Goal: Task Accomplishment & Management: Use online tool/utility

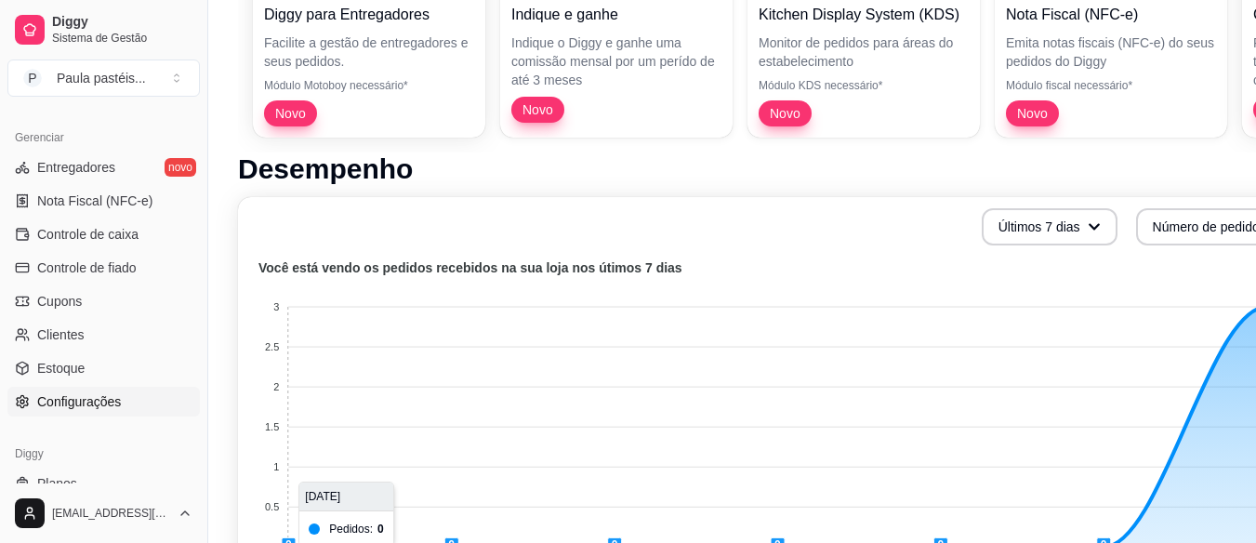
scroll to position [743, 0]
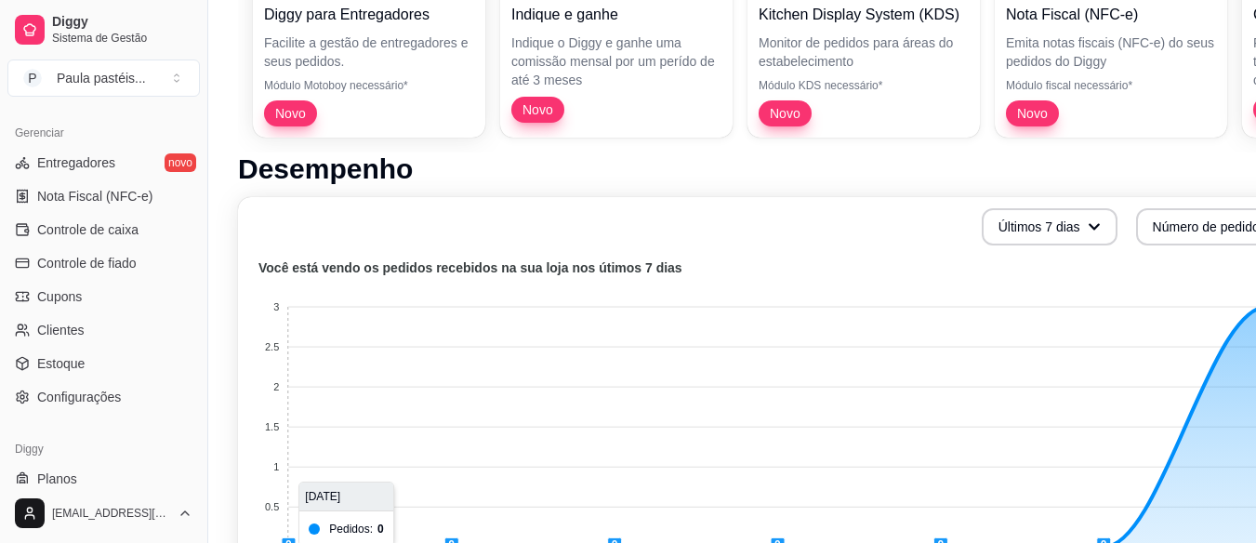
click at [99, 413] on div "Gerenciar Entregadores novo Nota Fiscal (NFC-e) Controle de caixa Controle de f…" at bounding box center [103, 265] width 207 height 309
click at [93, 404] on span "Configurações" at bounding box center [79, 397] width 84 height 19
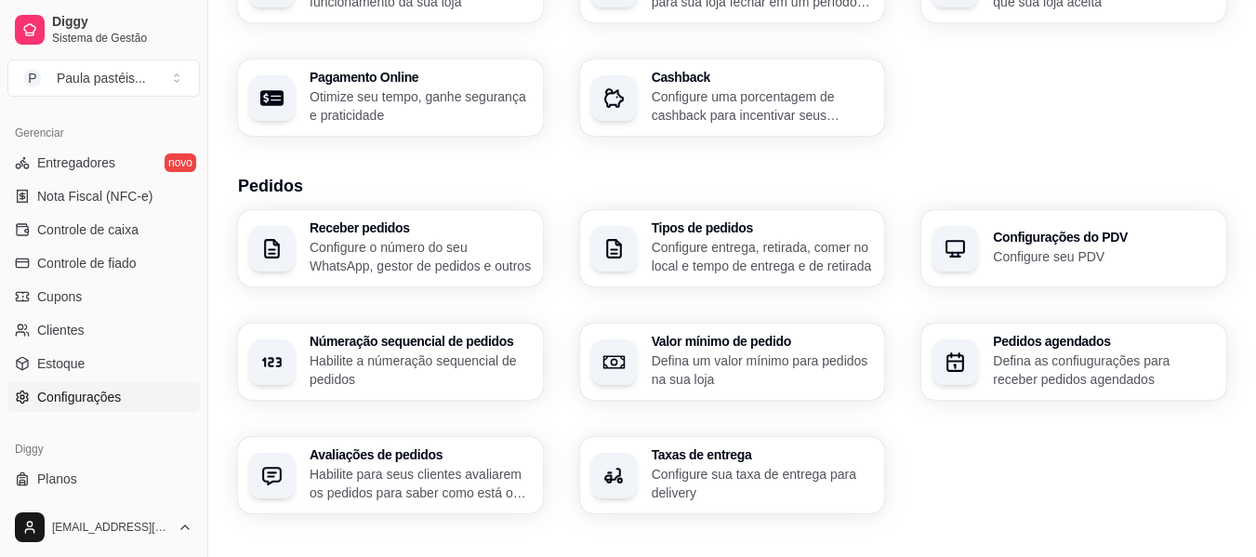
scroll to position [465, 0]
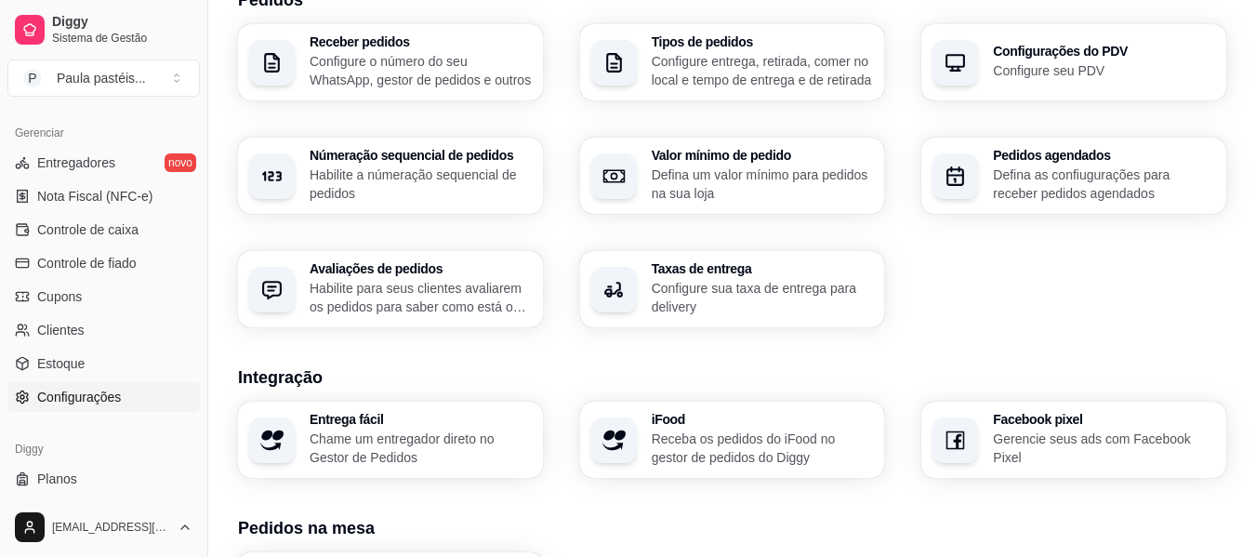
drag, startPoint x: 561, startPoint y: 274, endPoint x: 430, endPoint y: 342, distance: 147.6
click at [431, 339] on div "Loja Informações da loja Principais informações da sua loja como endereço, nome…" at bounding box center [732, 190] width 988 height 1161
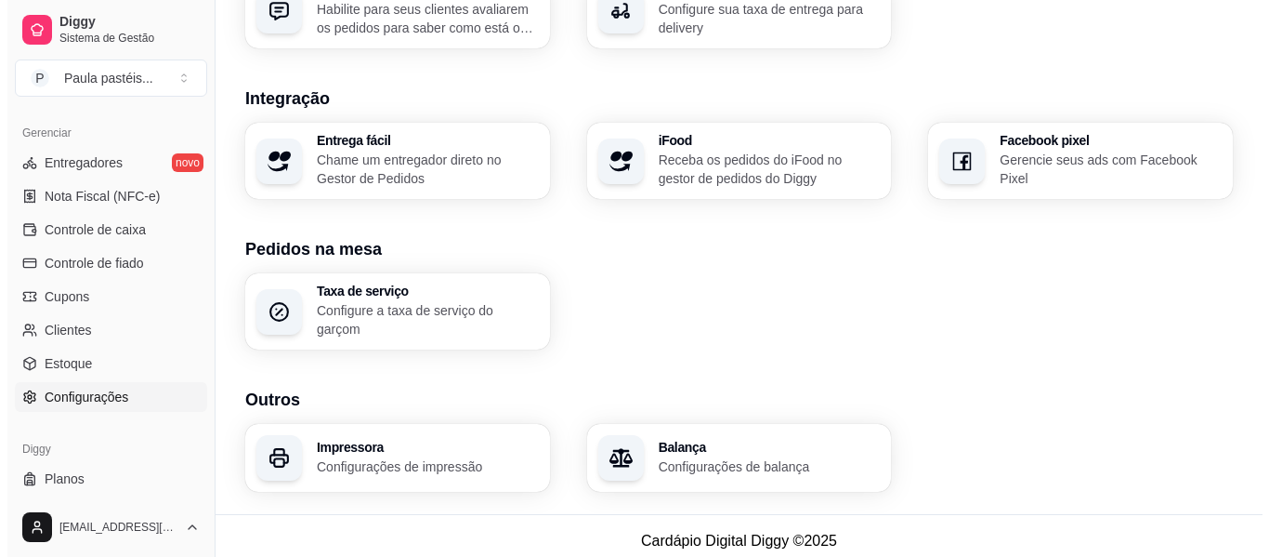
scroll to position [745, 0]
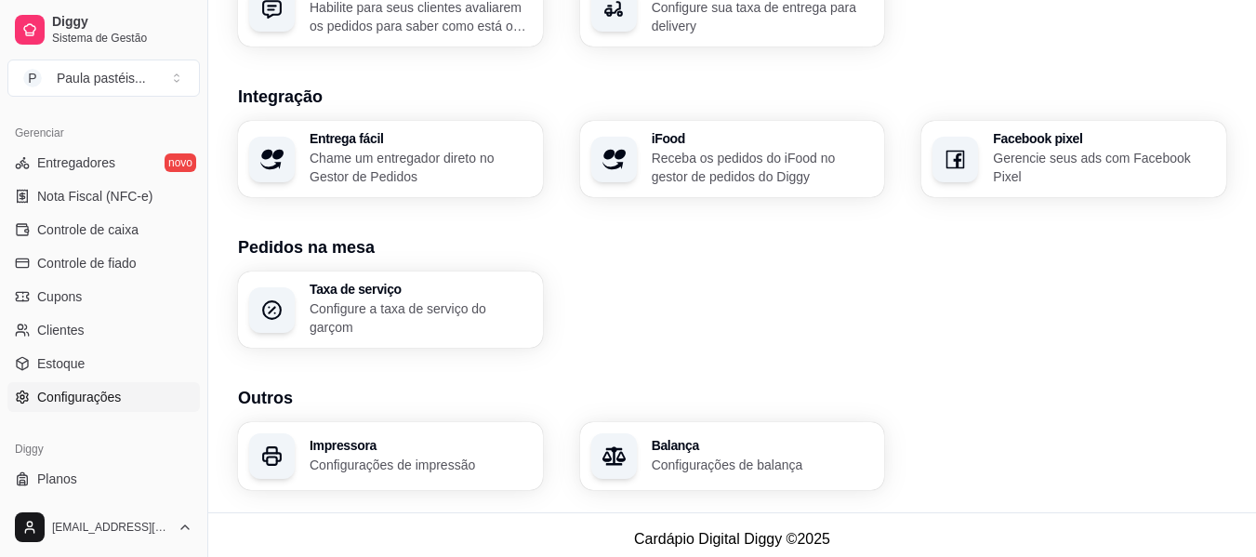
click at [438, 439] on h3 "Impressora" at bounding box center [420, 445] width 222 height 13
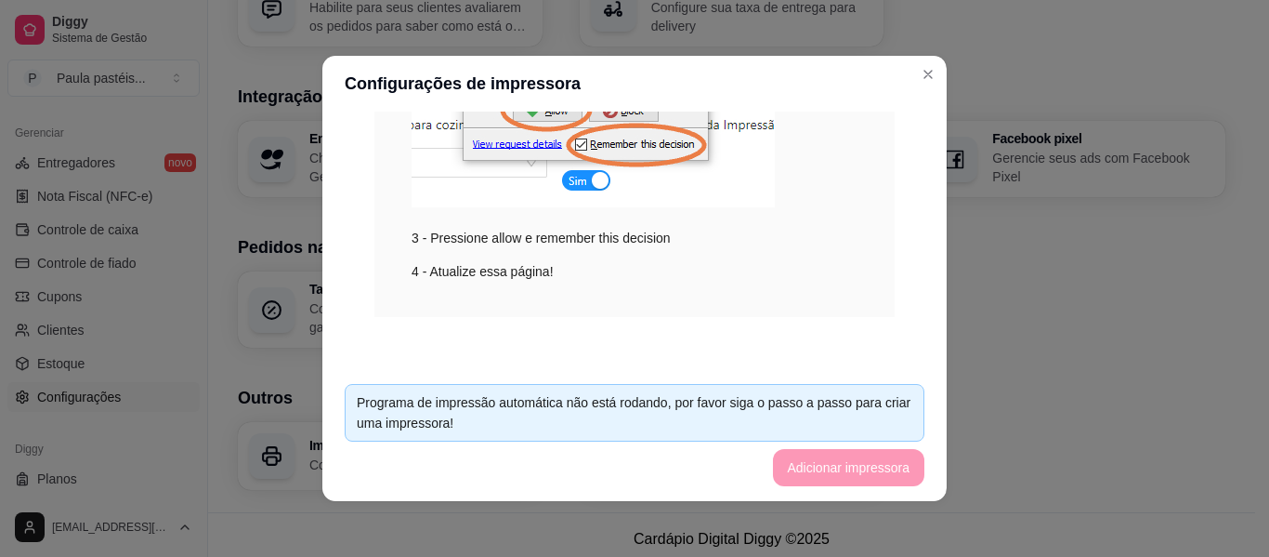
scroll to position [4, 0]
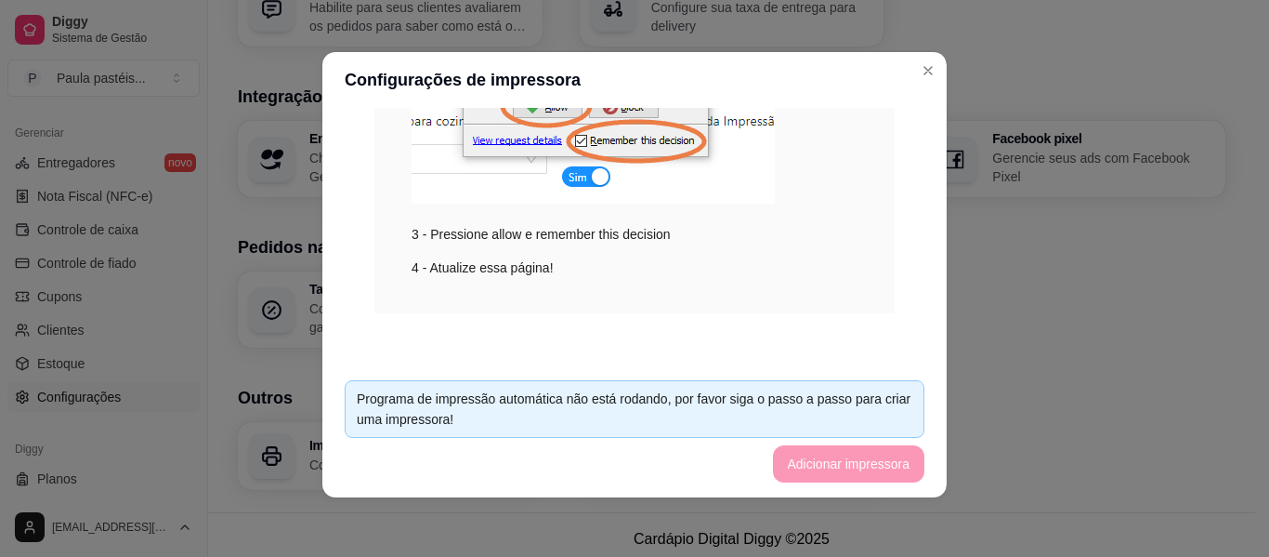
click at [782, 442] on footer "Programa de impressão automática não está rodando, por favor siga o passo a pas…" at bounding box center [634, 431] width 625 height 132
click at [799, 457] on footer "Programa de impressão automática não está rodando, por favor siga o passo a pas…" at bounding box center [634, 431] width 625 height 132
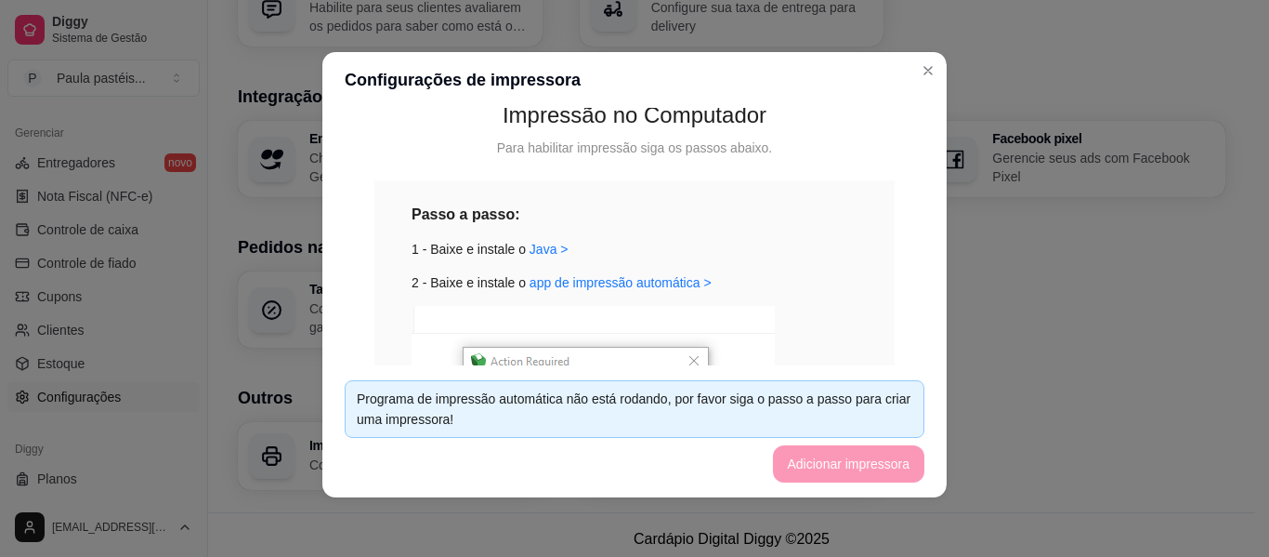
scroll to position [279, 0]
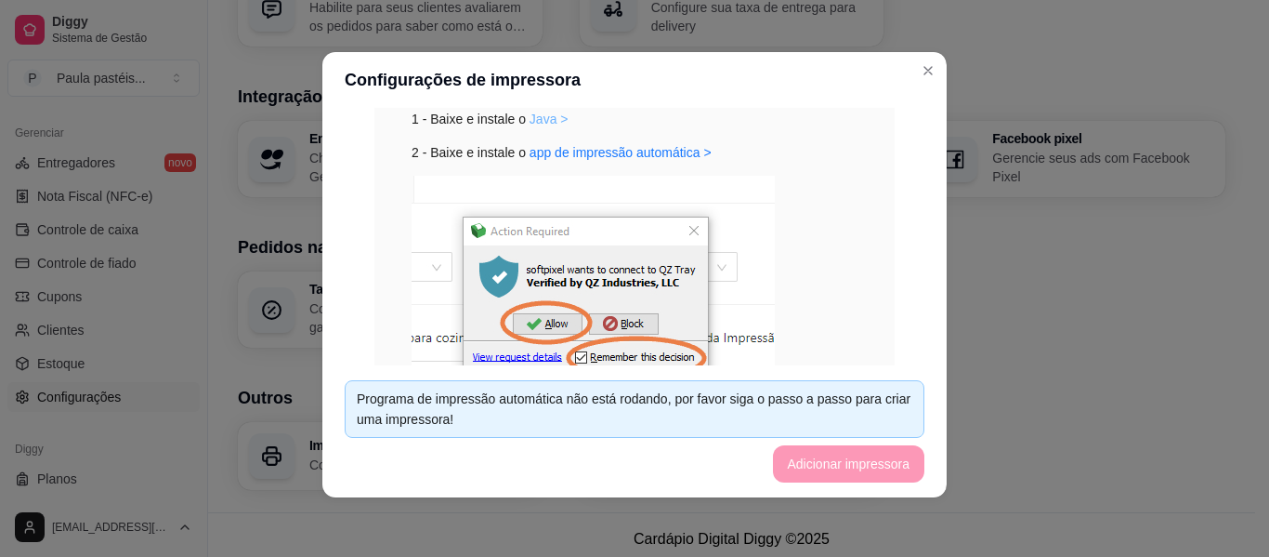
click at [546, 124] on link "Java >" at bounding box center [549, 119] width 39 height 15
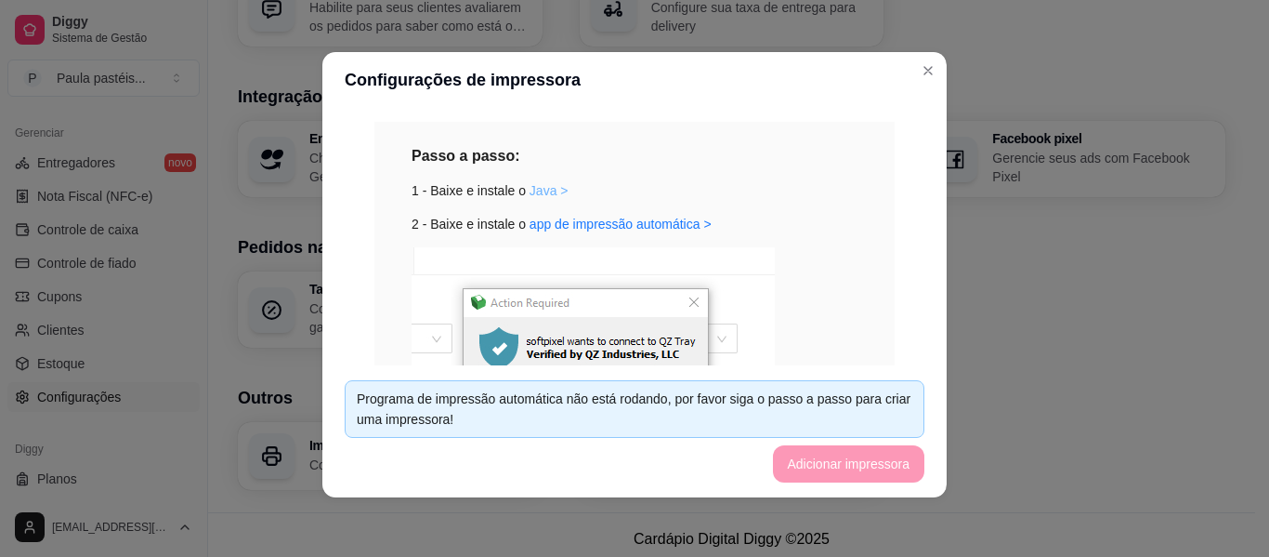
scroll to position [186, 0]
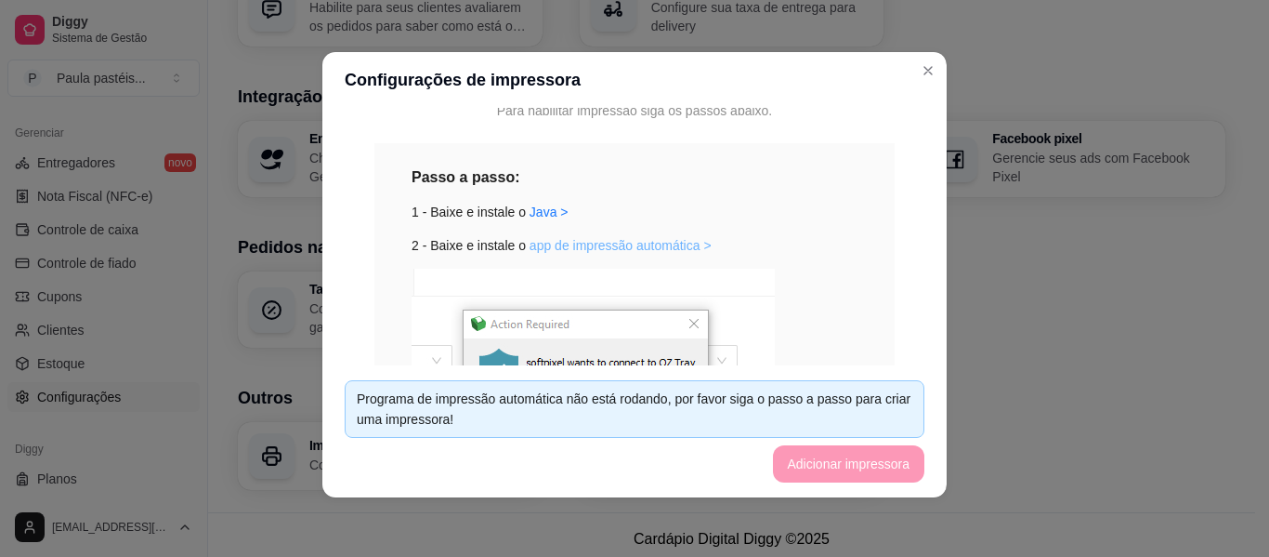
click at [638, 251] on link "app de impressão automática >" at bounding box center [621, 245] width 182 height 15
drag, startPoint x: 1178, startPoint y: 5, endPoint x: 731, endPoint y: 178, distance: 479.6
click at [731, 178] on div "Passo a passo:" at bounding box center [635, 176] width 446 height 23
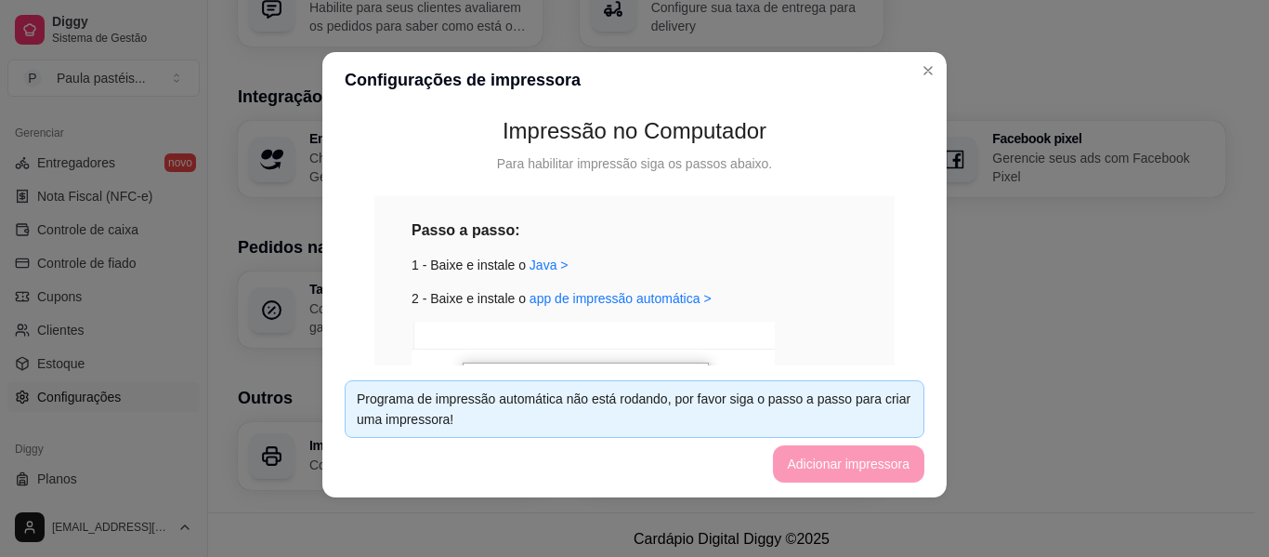
scroll to position [93, 0]
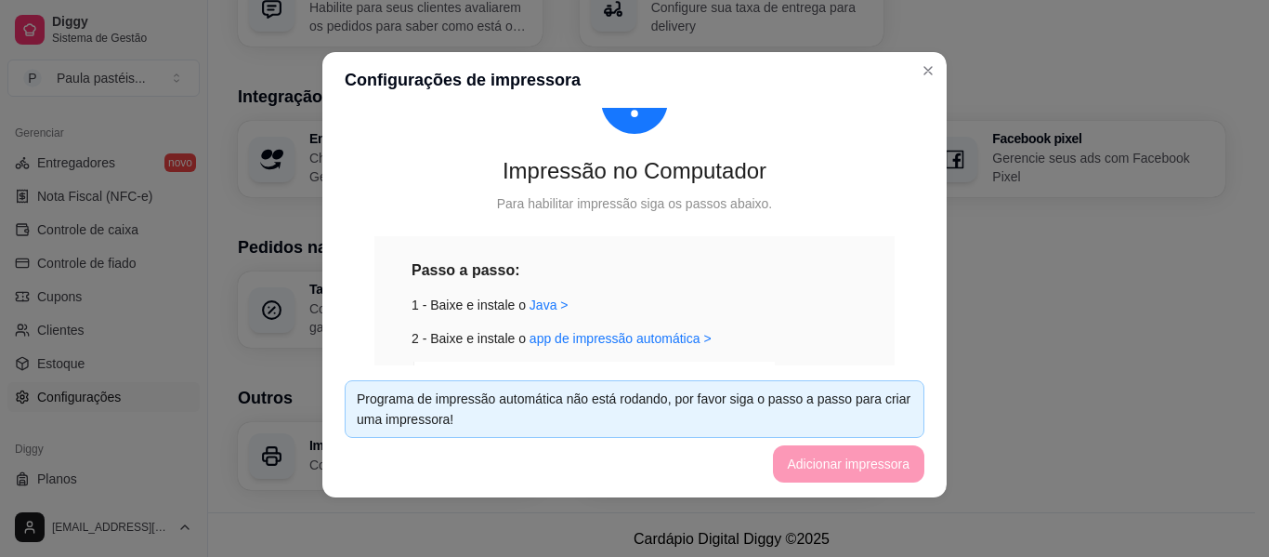
click at [695, 108] on div at bounding box center [635, 100] width 520 height 67
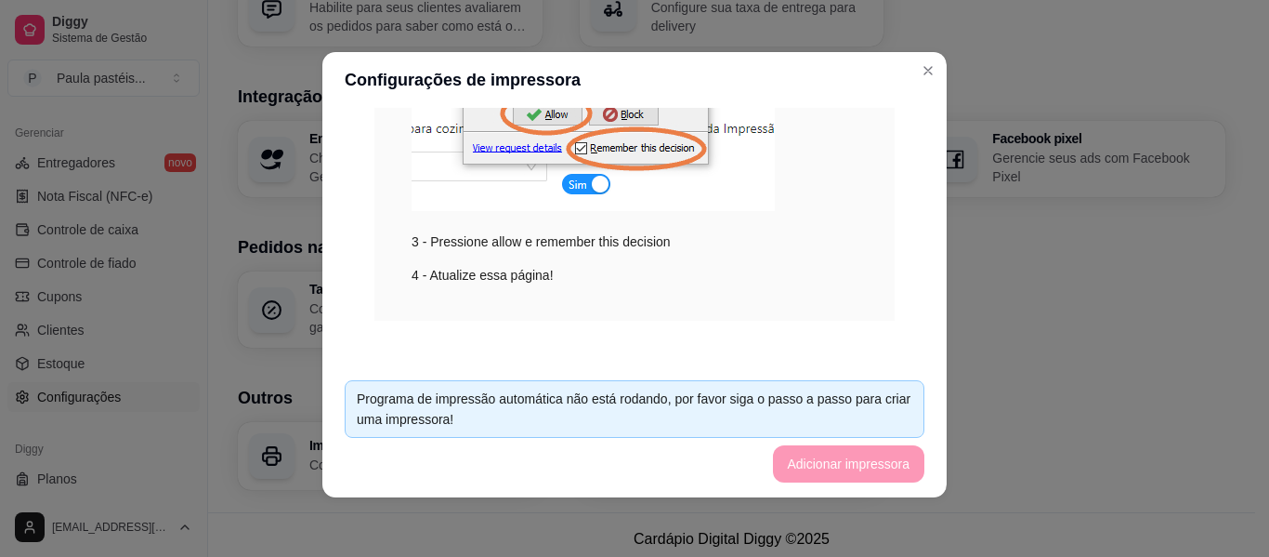
scroll to position [495, 0]
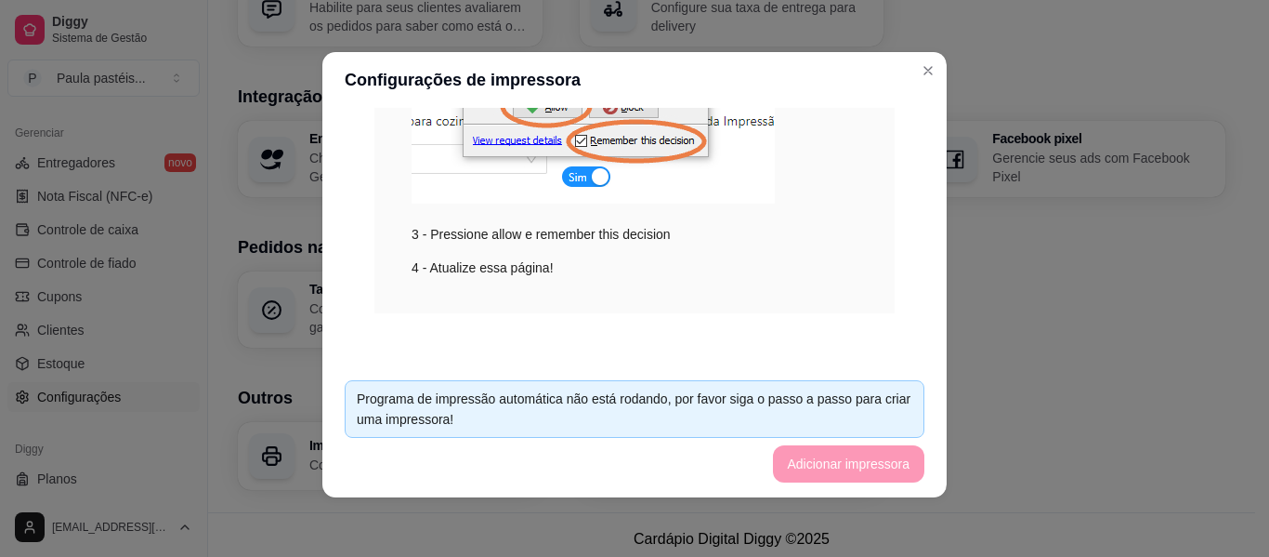
click at [523, 469] on footer "Programa de impressão automática não está rodando, por favor siga o passo a pas…" at bounding box center [634, 431] width 625 height 132
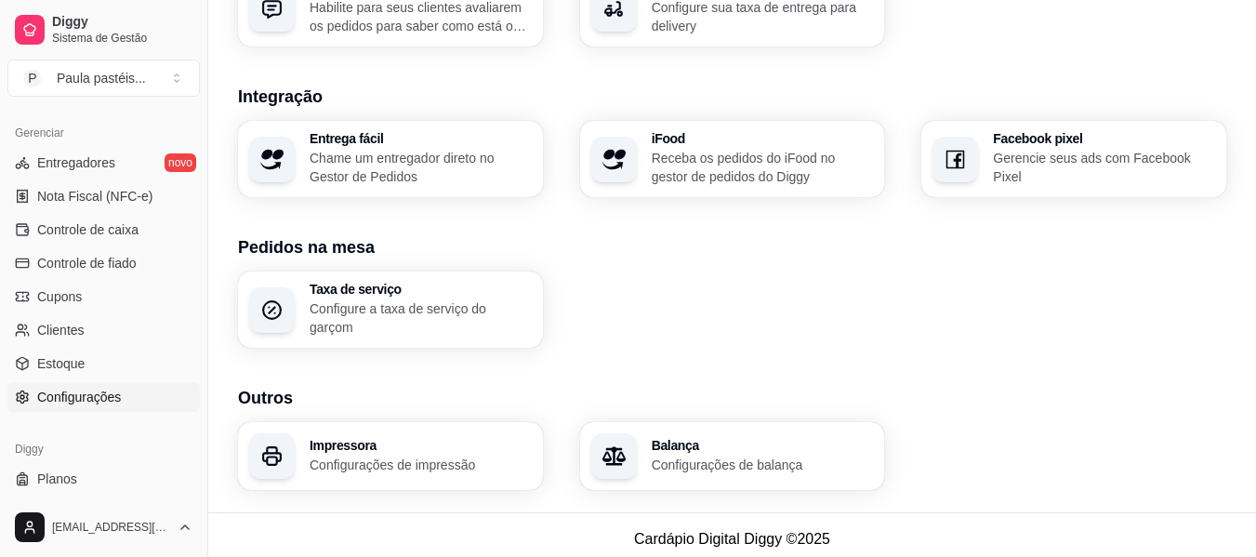
click at [457, 442] on h3 "Impressora" at bounding box center [420, 445] width 222 height 13
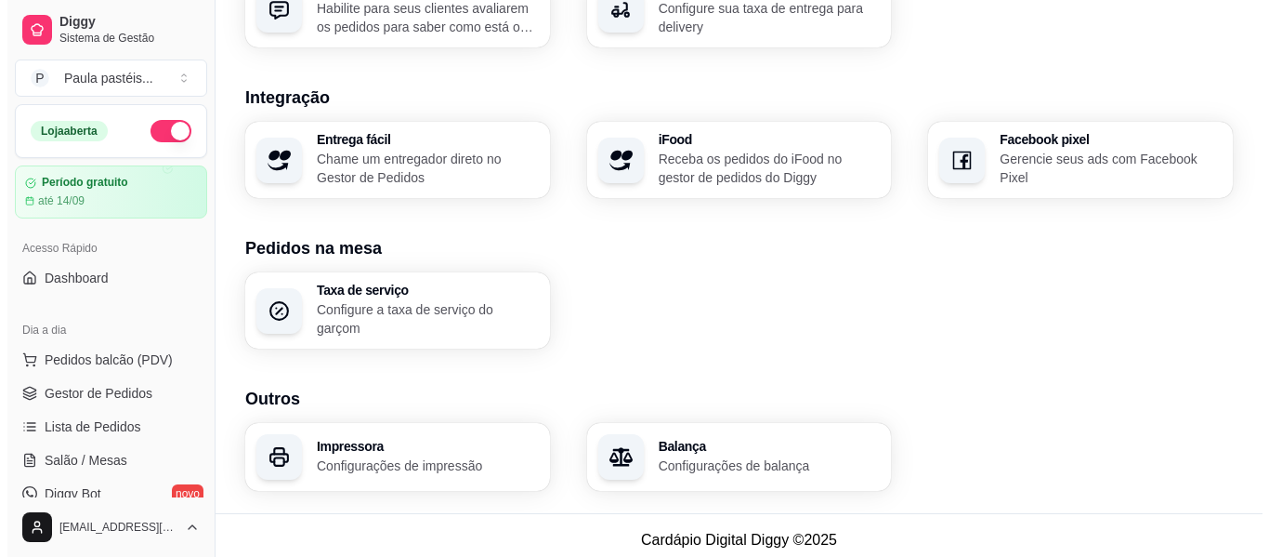
scroll to position [745, 0]
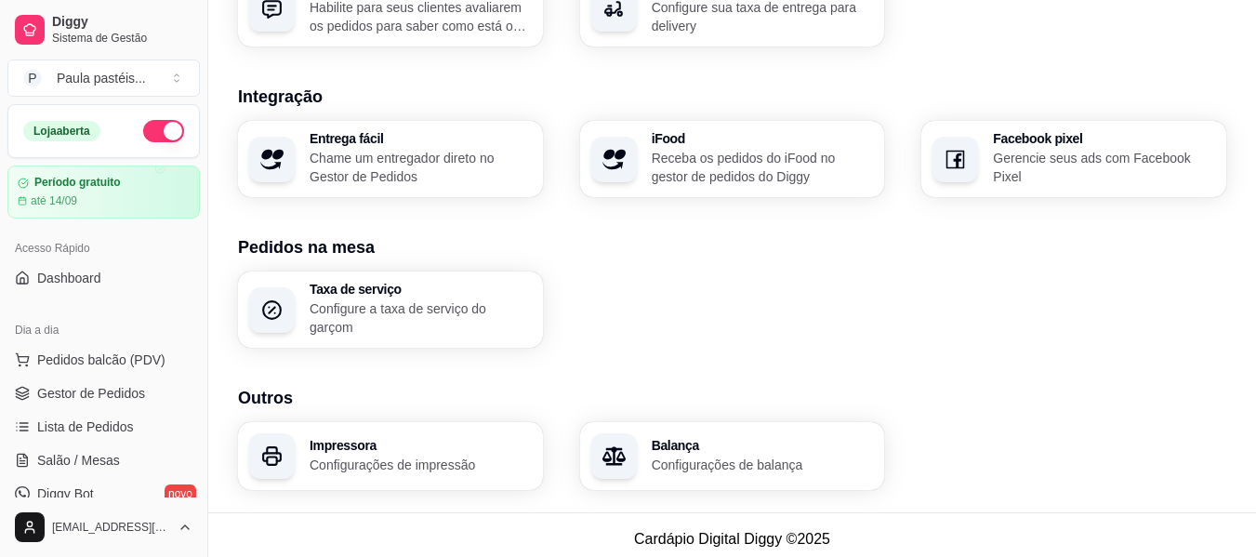
click at [411, 441] on h3 "Impressora" at bounding box center [420, 445] width 222 height 13
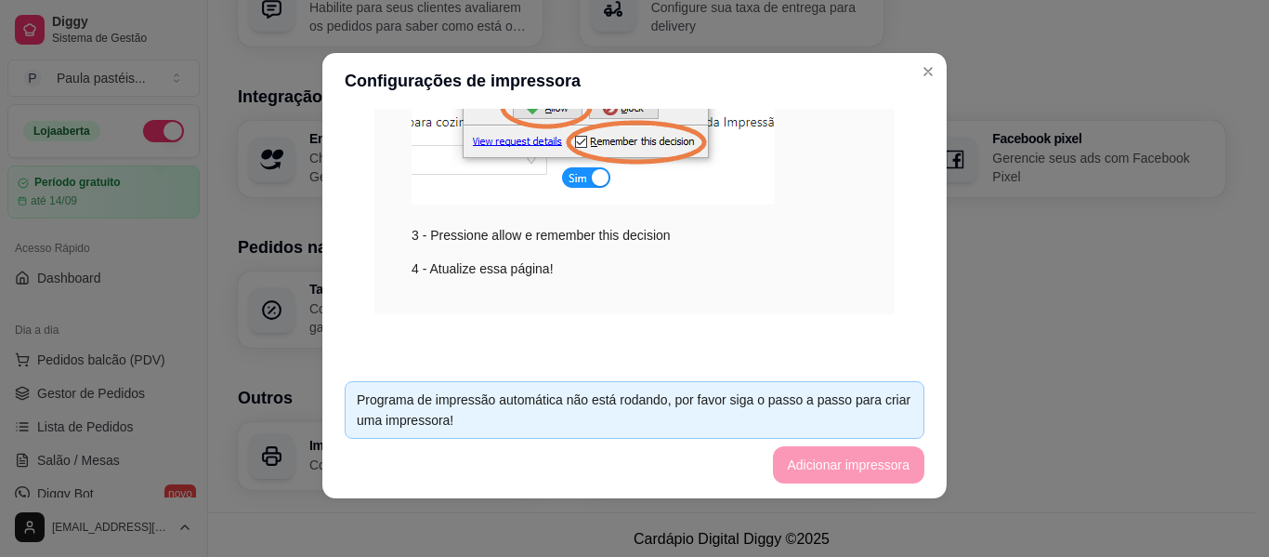
scroll to position [4, 0]
click at [464, 383] on div "Programa de impressão automática não está rodando, por favor siga o passo a pas…" at bounding box center [635, 409] width 580 height 58
click at [661, 409] on div "Programa de impressão automática não está rodando, por favor siga o passo a pas…" at bounding box center [635, 408] width 556 height 41
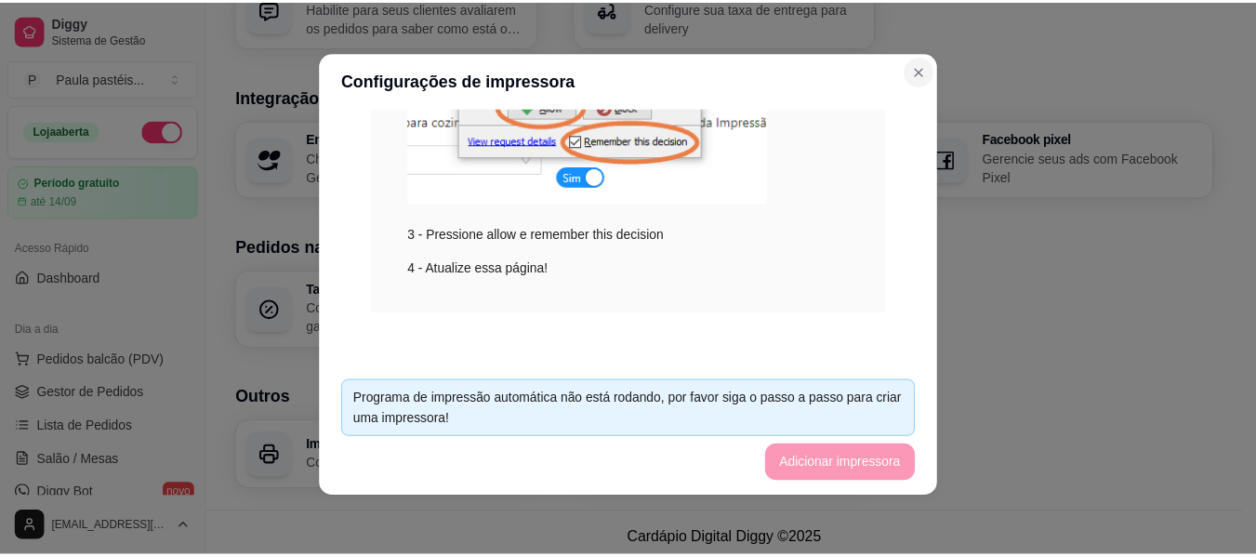
scroll to position [430, 0]
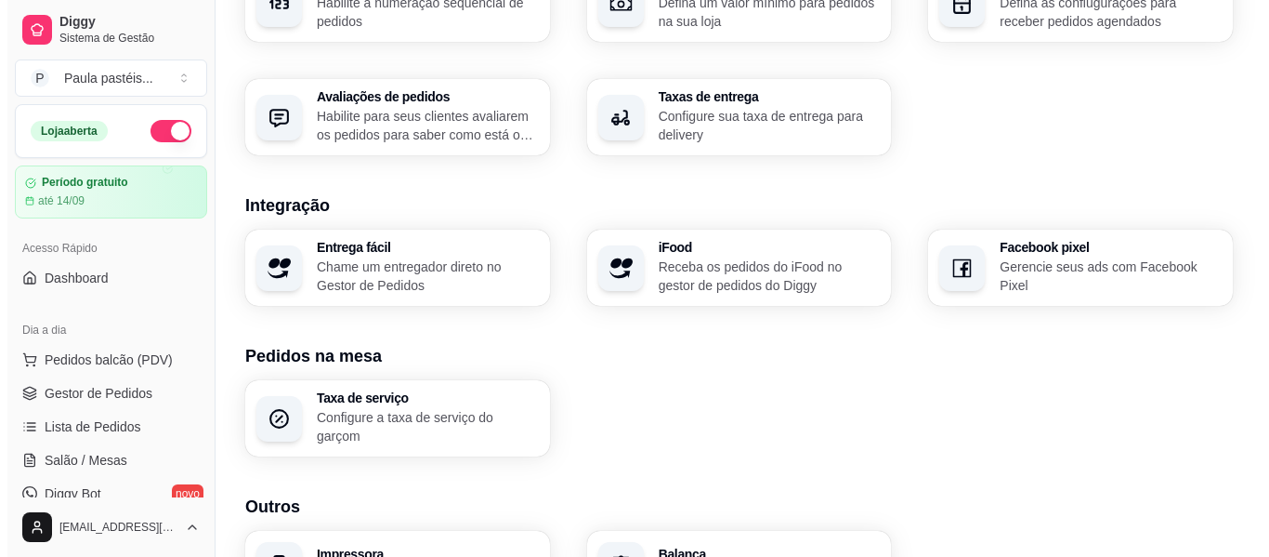
scroll to position [745, 0]
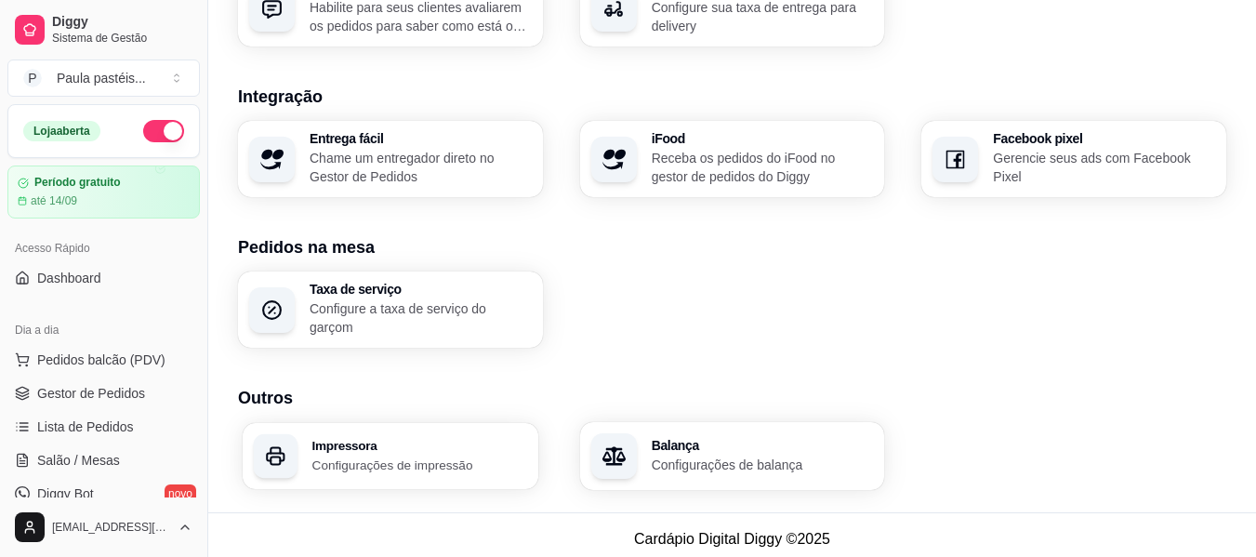
click at [403, 455] on p "Configurações de impressão" at bounding box center [419, 464] width 215 height 18
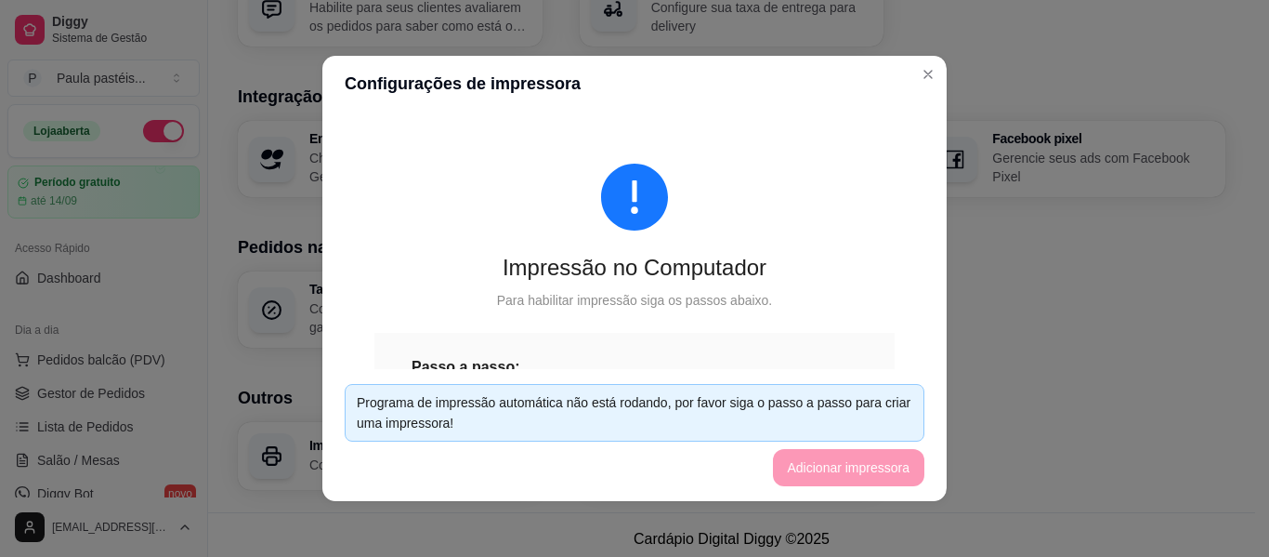
click at [789, 470] on footer "Programa de impressão automática não está rodando, por favor siga o passo a pas…" at bounding box center [634, 435] width 625 height 132
click at [793, 472] on footer "Programa de impressão automática não está rodando, por favor siga o passo a pas…" at bounding box center [634, 435] width 625 height 132
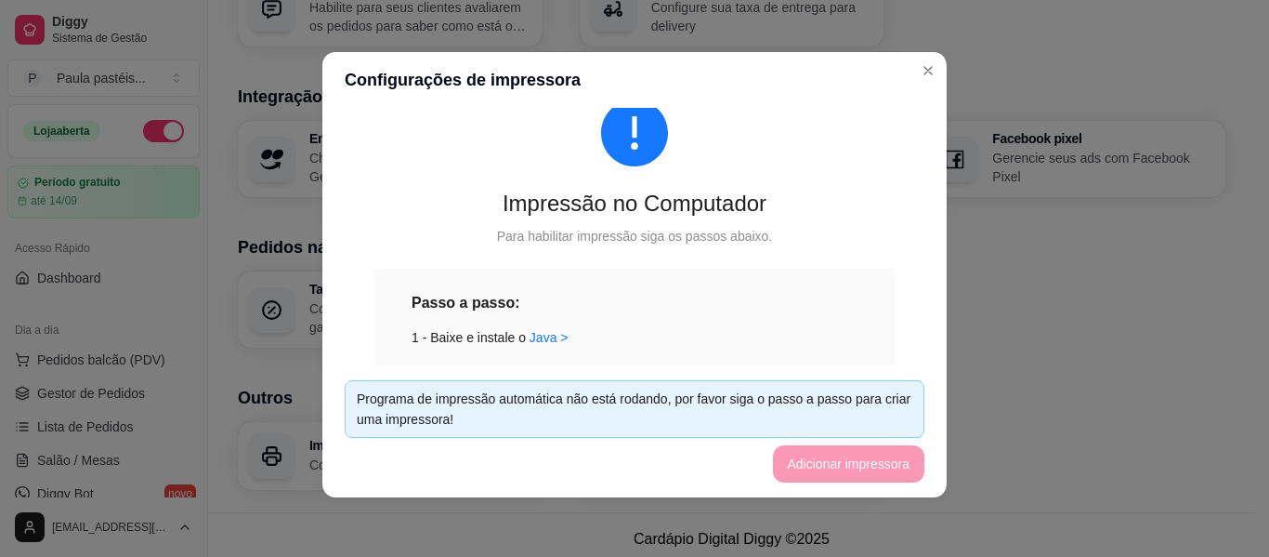
scroll to position [93, 0]
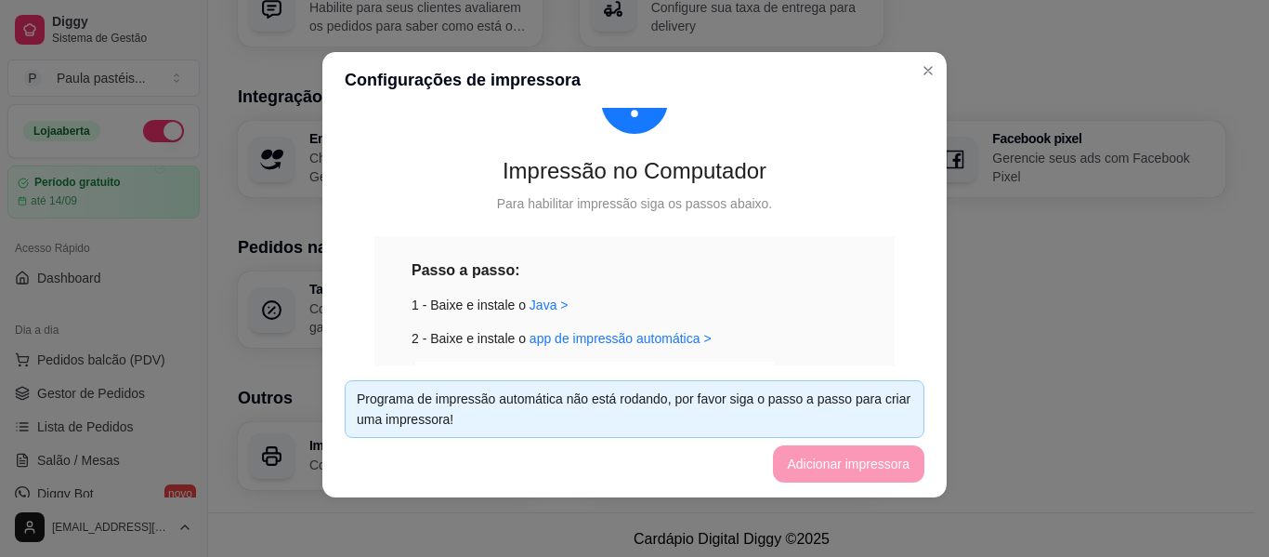
click at [595, 202] on div "Para habilitar impressão siga os passos abaixo." at bounding box center [635, 203] width 520 height 20
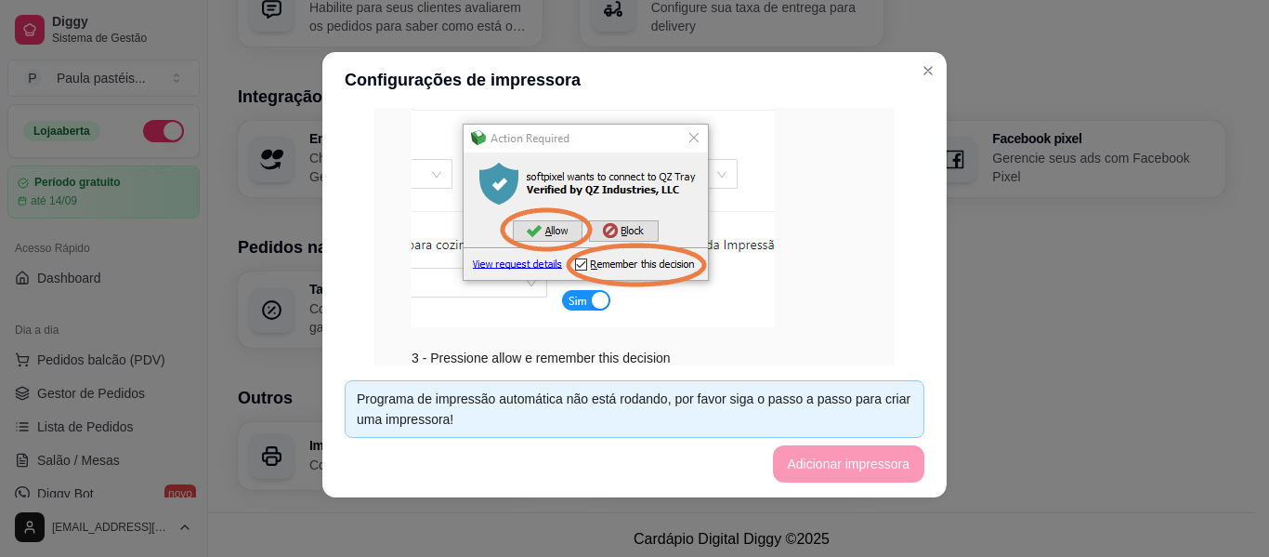
scroll to position [495, 0]
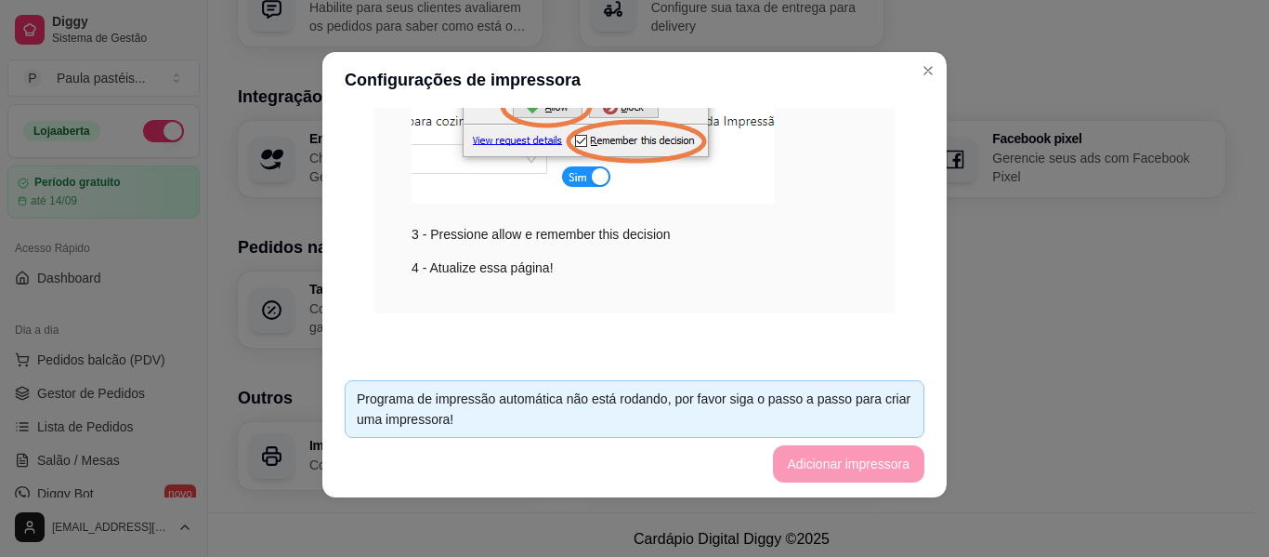
click at [580, 187] on img at bounding box center [593, 81] width 363 height 244
click at [580, 177] on img at bounding box center [593, 81] width 363 height 244
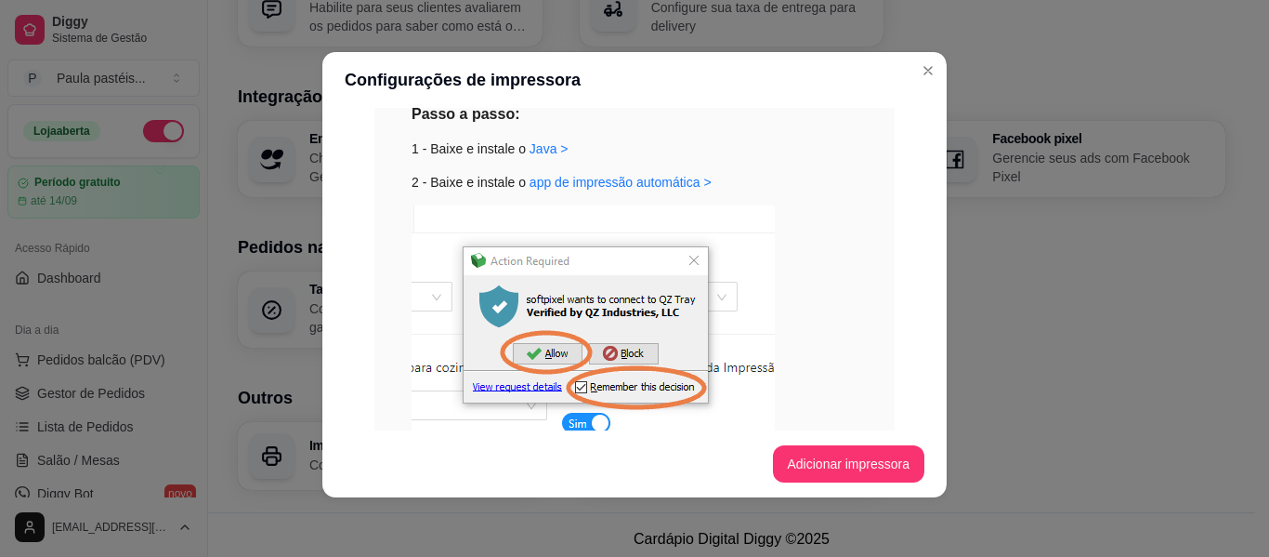
scroll to position [244, 0]
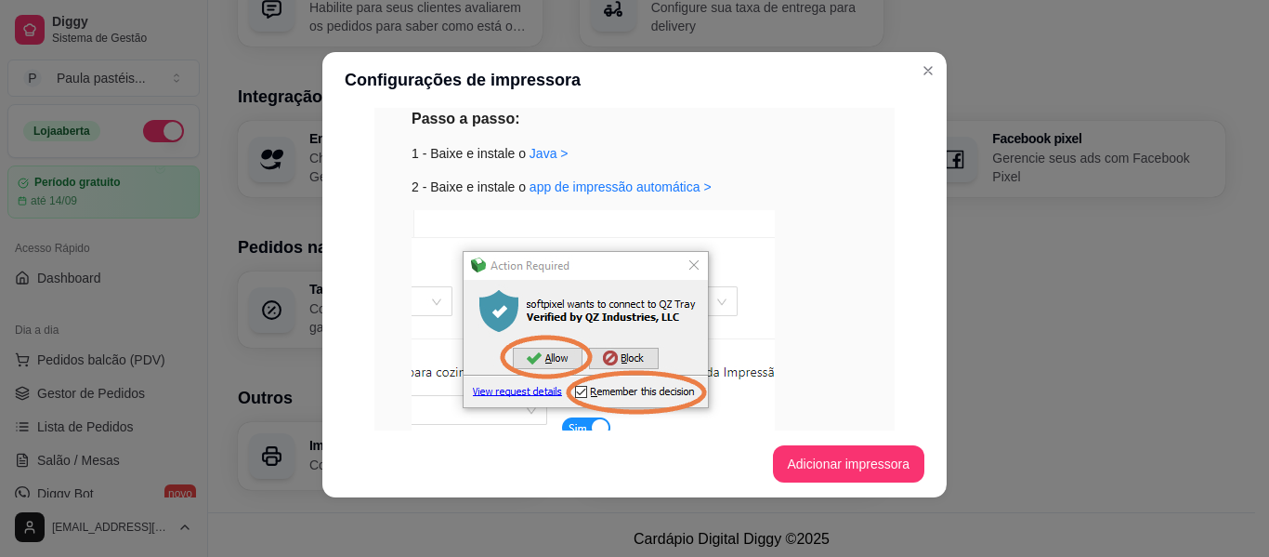
click at [822, 460] on button "Adicionar impressora" at bounding box center [849, 463] width 152 height 37
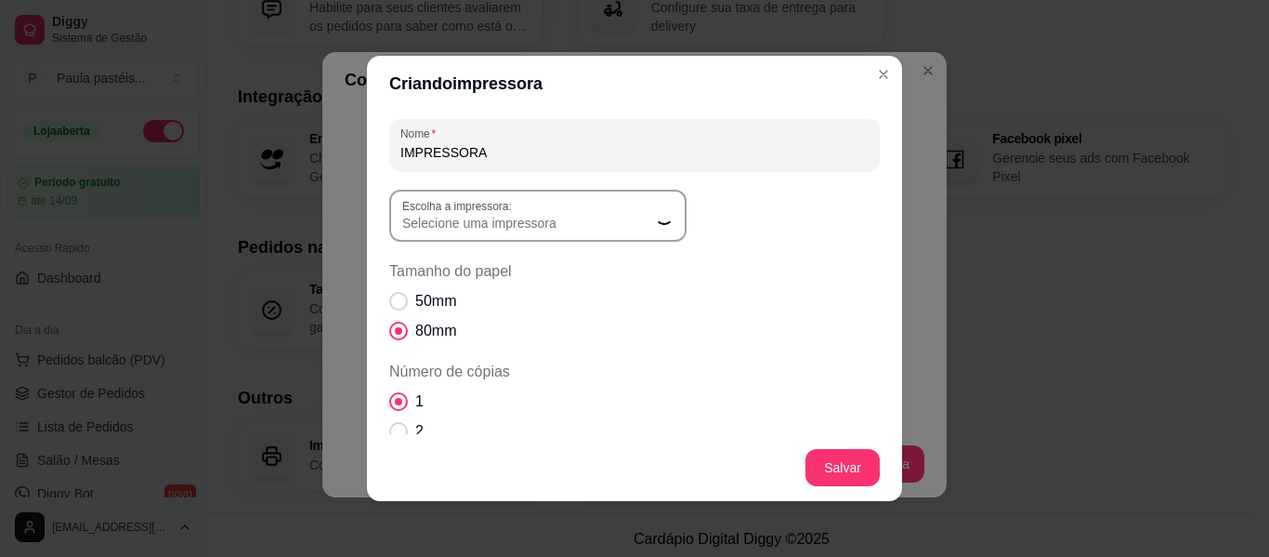
click at [535, 229] on span "Selecione uma impressora" at bounding box center [526, 223] width 249 height 19
click at [506, 211] on div "Selecione uma impressora" at bounding box center [526, 215] width 249 height 33
click at [438, 325] on span "POS-58" at bounding box center [521, 329] width 239 height 18
type input "POS-58"
select select "POS-58"
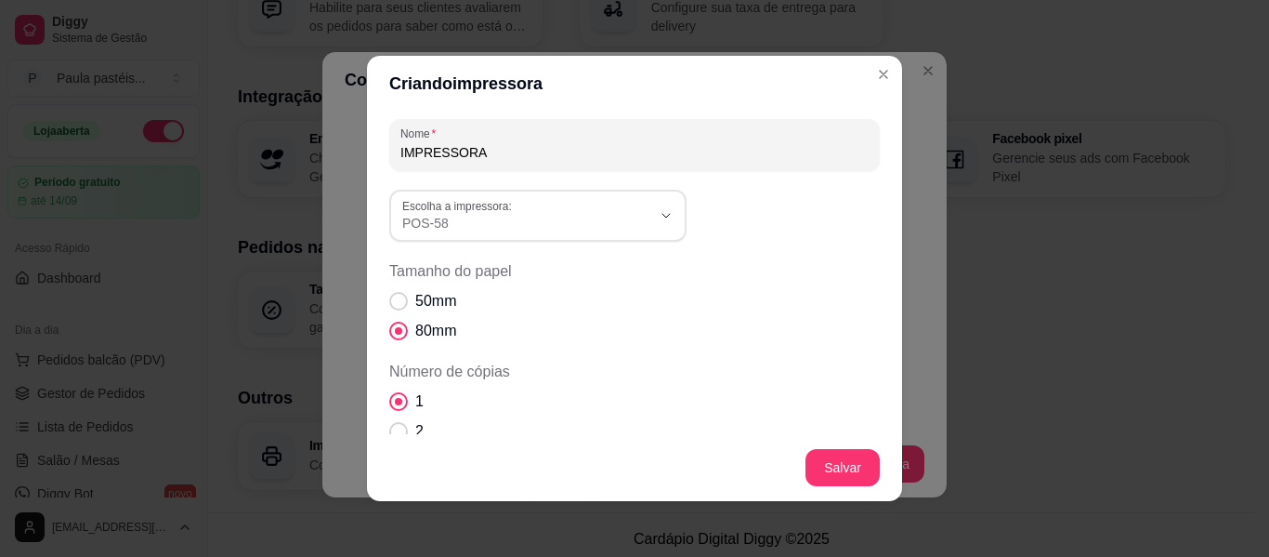
scroll to position [18, 0]
click at [429, 300] on span "50mm" at bounding box center [435, 301] width 41 height 22
click at [401, 305] on input "50mm" at bounding box center [394, 311] width 12 height 12
radio input "true"
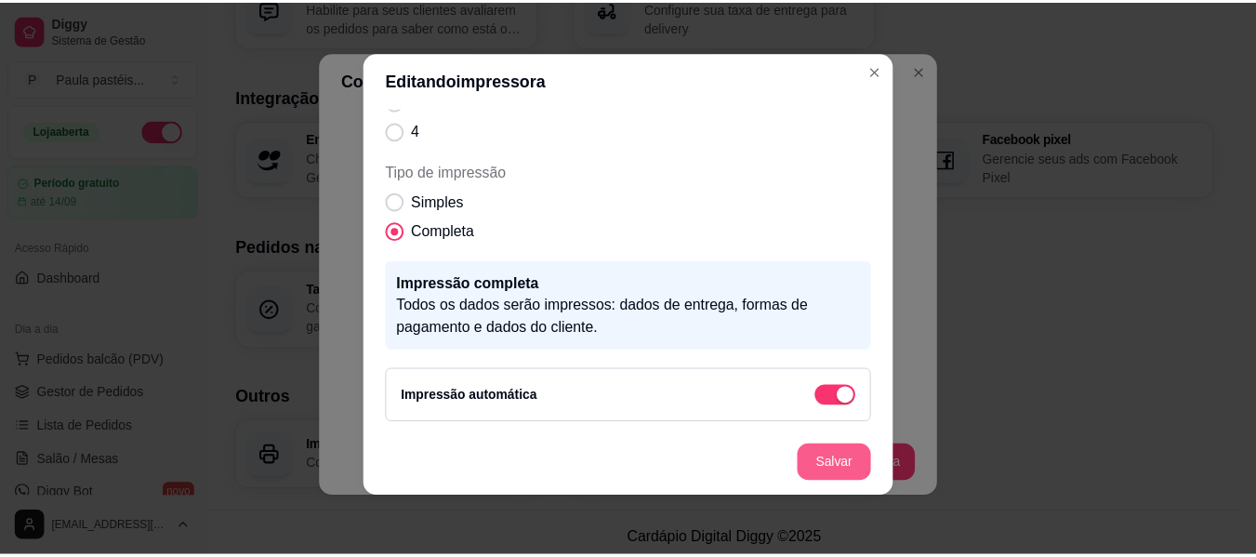
scroll to position [285, 0]
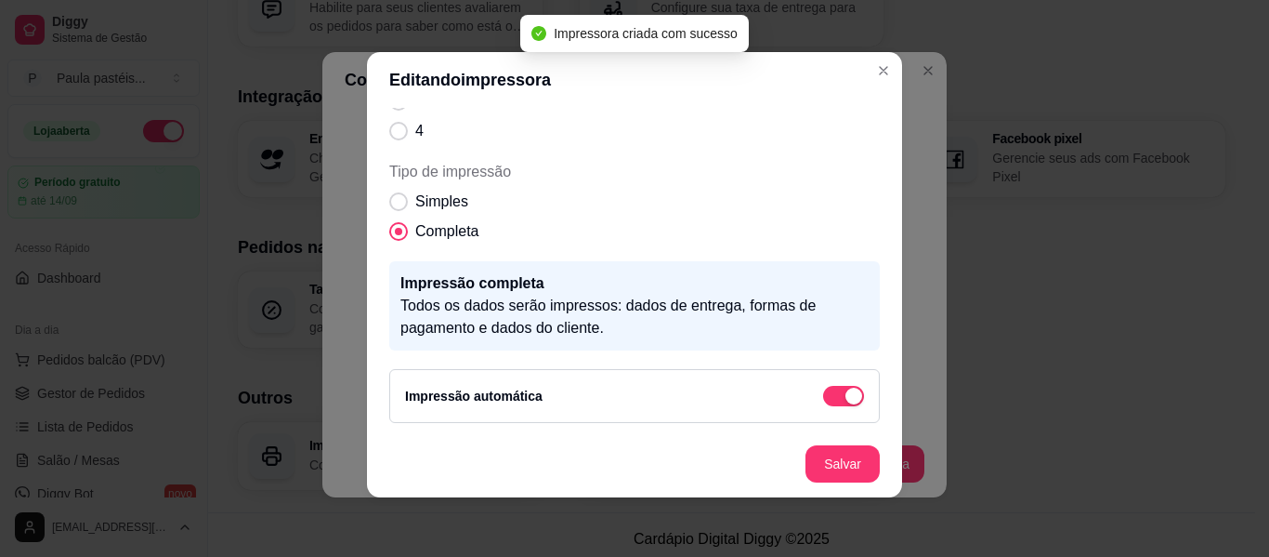
click at [841, 441] on footer "Salvar" at bounding box center [634, 463] width 535 height 67
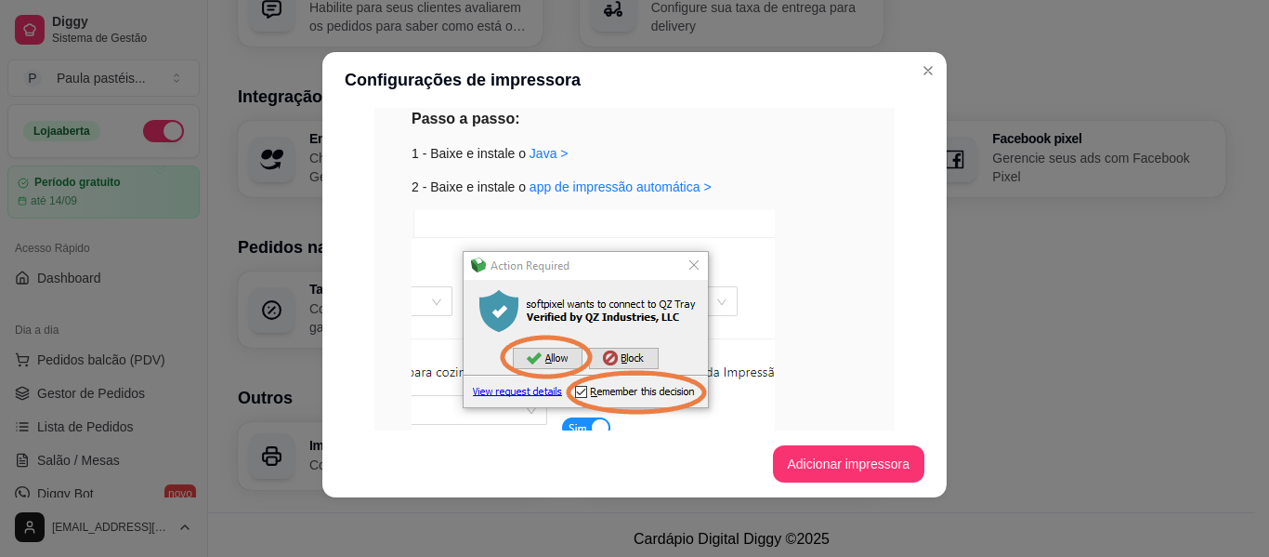
click at [874, 75] on header "Configurações de impressora" at bounding box center [634, 80] width 625 height 56
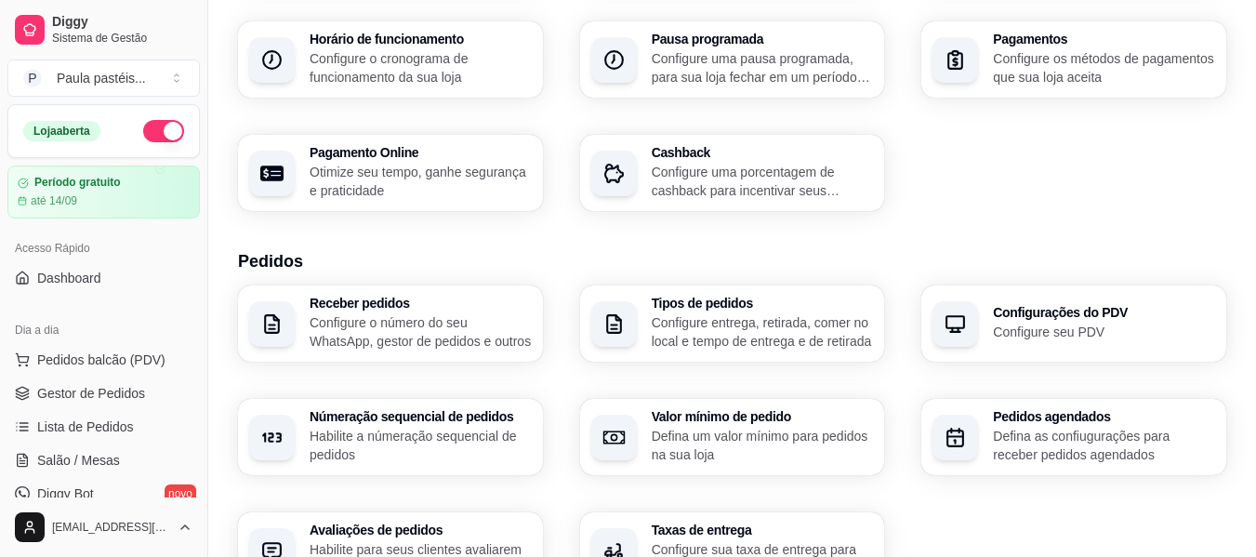
scroll to position [188, 0]
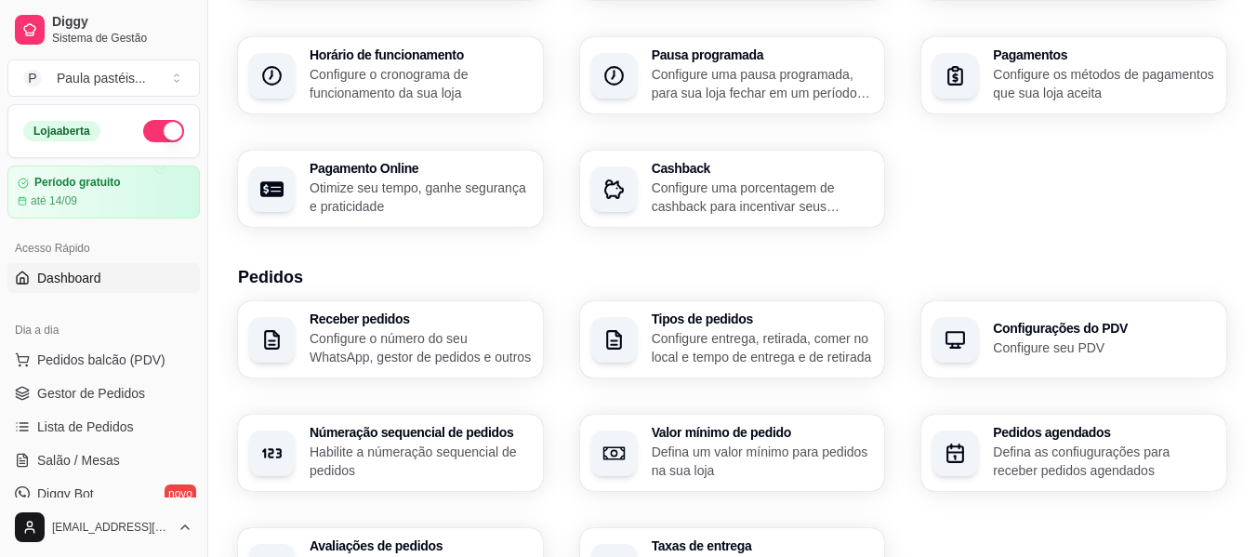
click at [102, 281] on link "Dashboard" at bounding box center [103, 278] width 192 height 30
